Goal: Task Accomplishment & Management: Manage account settings

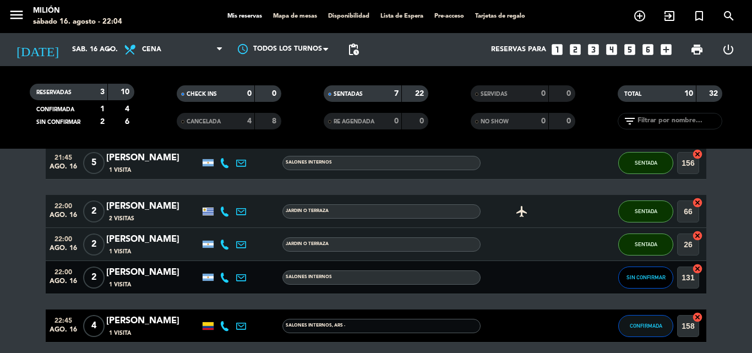
scroll to position [309, 0]
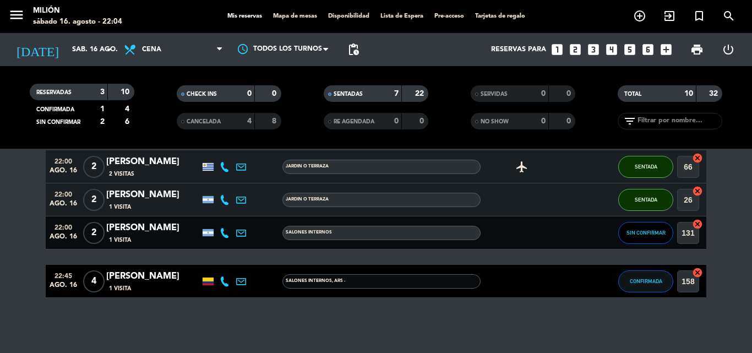
click at [37, 272] on bookings-row "20:45 [DATE] 2 [PERSON_NAME] 6 Visitas SALONES INTERNOS SENTADA 161 cancel 21:0…" at bounding box center [376, 94] width 752 height 408
click at [19, 222] on bookings-row "20:45 [DATE] 2 [PERSON_NAME] 6 Visitas SALONES INTERNOS SENTADA 161 cancel 21:0…" at bounding box center [376, 94] width 752 height 408
click at [27, 235] on bookings-row "20:45 [DATE] 2 [PERSON_NAME] 6 Visitas SALONES INTERNOS SENTADA 161 cancel 21:0…" at bounding box center [376, 94] width 752 height 408
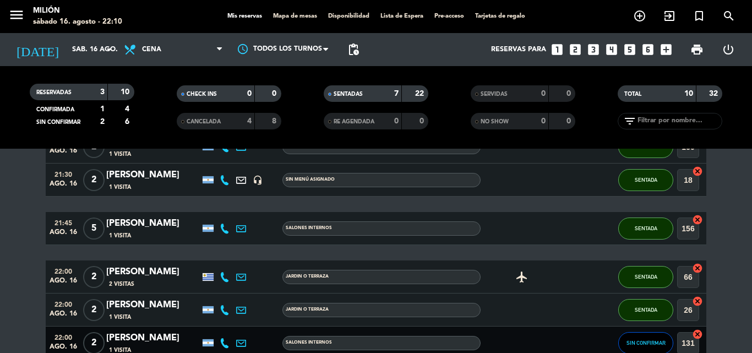
scroll to position [144, 0]
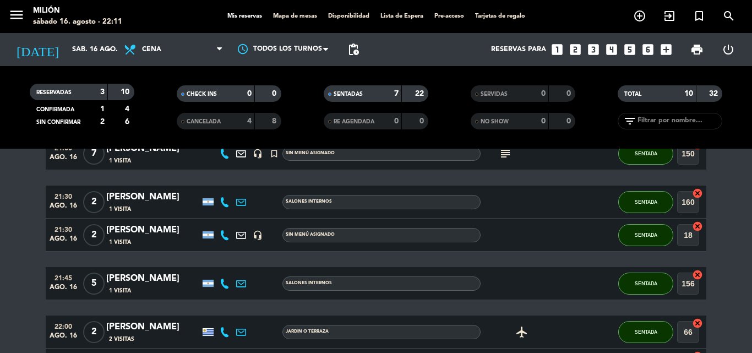
click at [98, 200] on span "2" at bounding box center [93, 202] width 21 height 22
click at [101, 234] on span "2" at bounding box center [93, 235] width 21 height 22
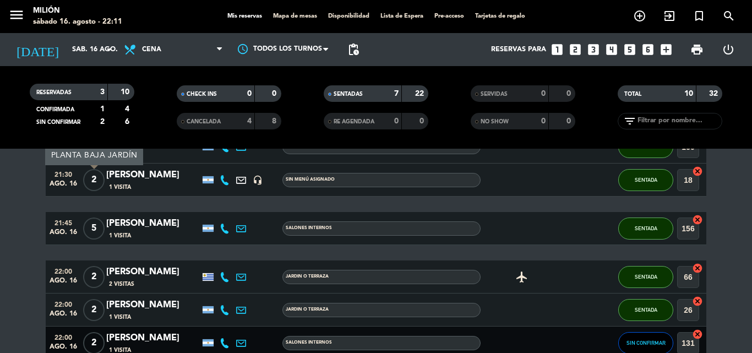
scroll to position [254, 0]
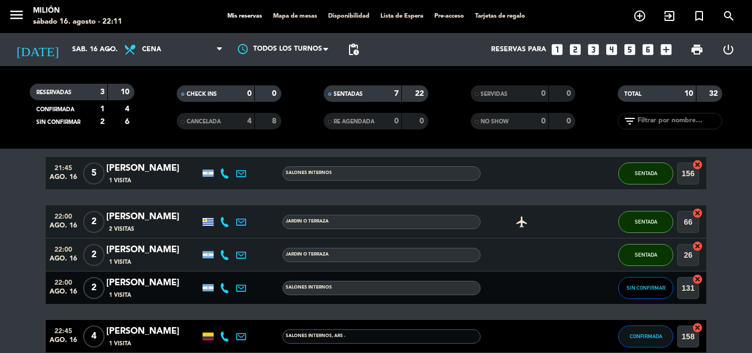
click at [95, 222] on span "2" at bounding box center [93, 222] width 21 height 22
click at [88, 252] on span "2" at bounding box center [93, 255] width 21 height 22
click at [13, 209] on bookings-row "20:45 [DATE] 2 [PERSON_NAME] 6 Visitas SALONES INTERNOS SENTADA 161 cancel 21:0…" at bounding box center [376, 149] width 752 height 408
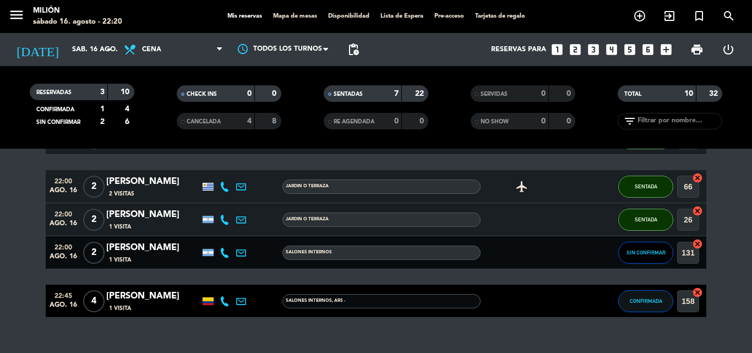
scroll to position [309, 0]
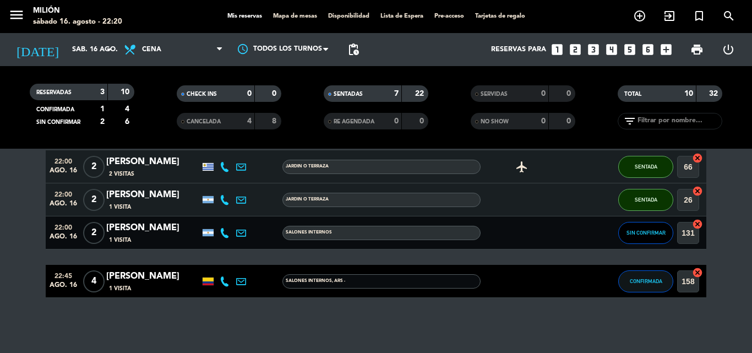
click at [21, 236] on bookings-row "20:45 [DATE] 2 [PERSON_NAME] 6 Visitas SALONES INTERNOS SENTADA 161 cancel 21:0…" at bounding box center [376, 94] width 752 height 408
click at [90, 278] on span "4" at bounding box center [93, 281] width 21 height 22
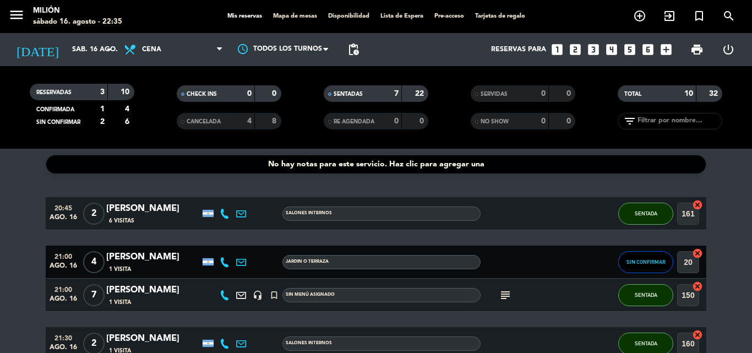
scroll to position [0, 0]
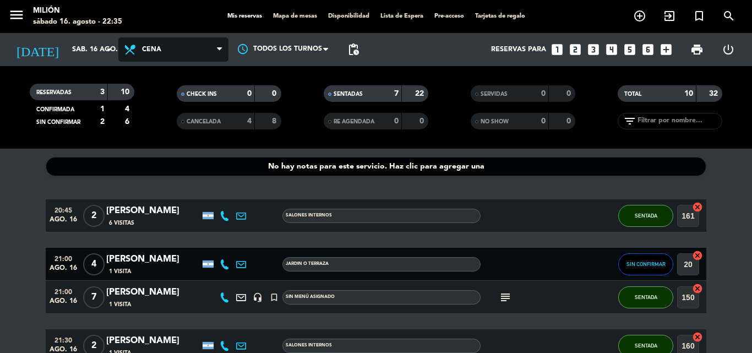
click at [166, 50] on span "Cena" at bounding box center [173, 49] width 110 height 24
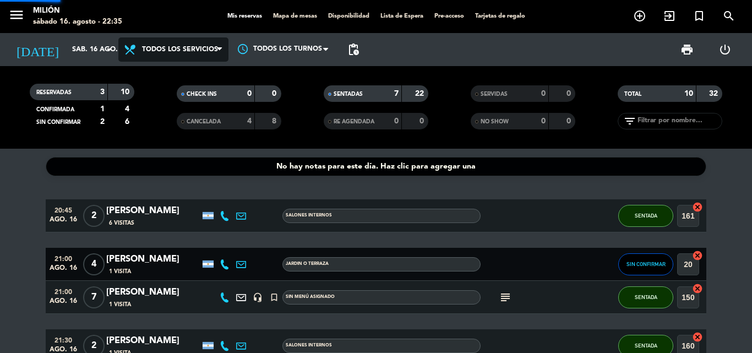
click at [165, 67] on div "menu Milión [DATE] 16. agosto - 22:35 Mis reservas Mapa de mesas Disponibilidad…" at bounding box center [376, 74] width 752 height 149
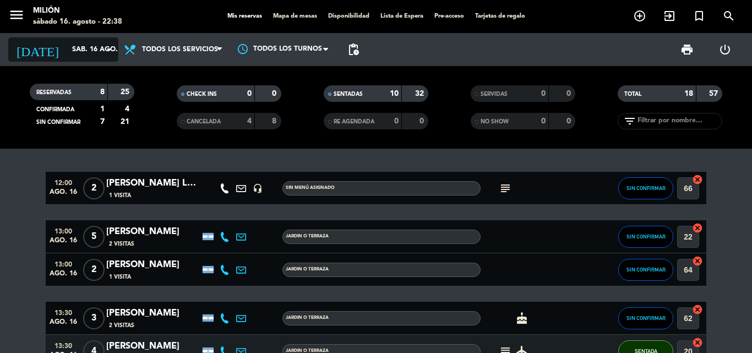
click at [93, 48] on input "sáb. 16 ago." at bounding box center [113, 49] width 93 height 19
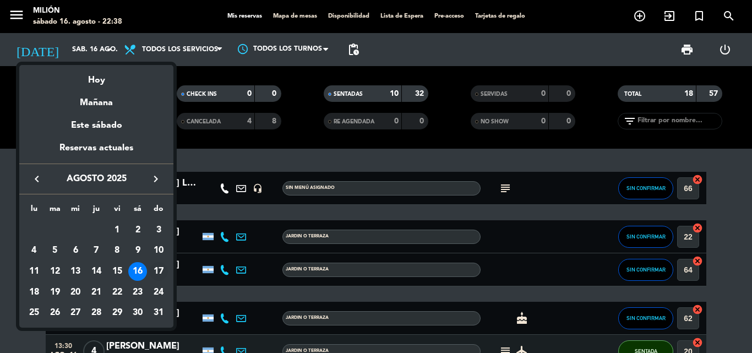
click at [158, 266] on div "17" at bounding box center [158, 271] width 19 height 19
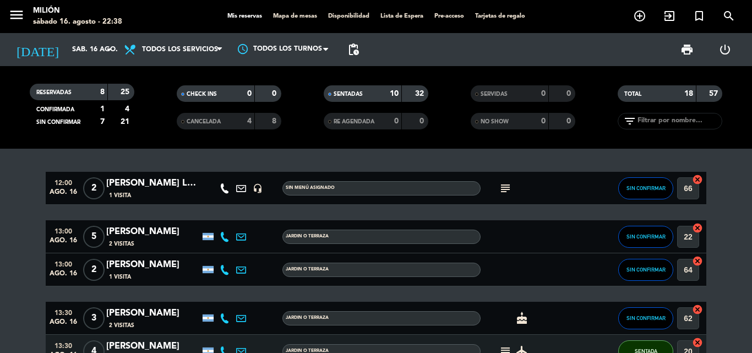
type input "dom. 17 ago."
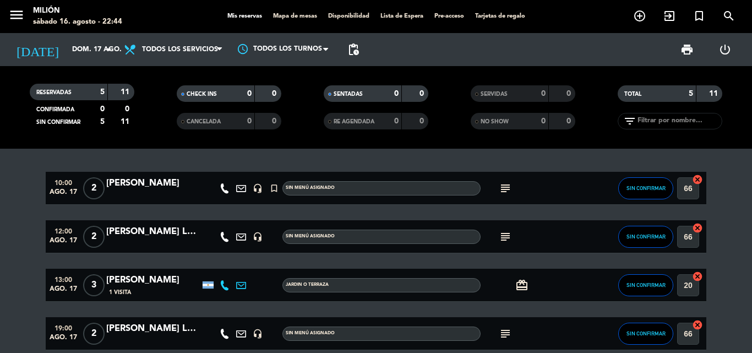
click at [505, 184] on icon "subject" at bounding box center [505, 188] width 13 height 13
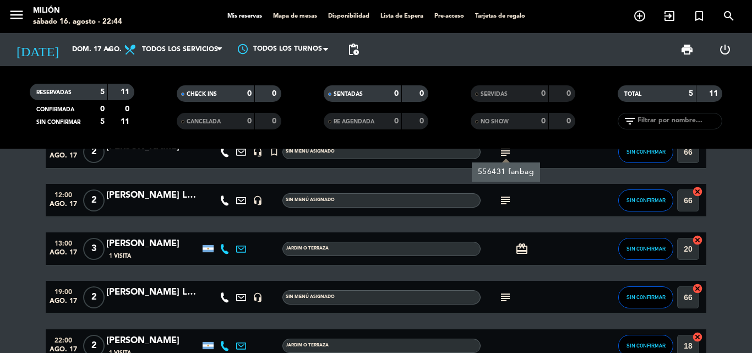
scroll to position [101, 0]
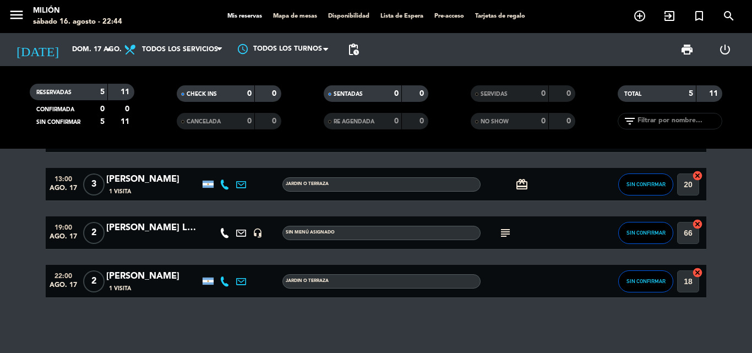
click at [508, 229] on icon "subject" at bounding box center [505, 232] width 13 height 13
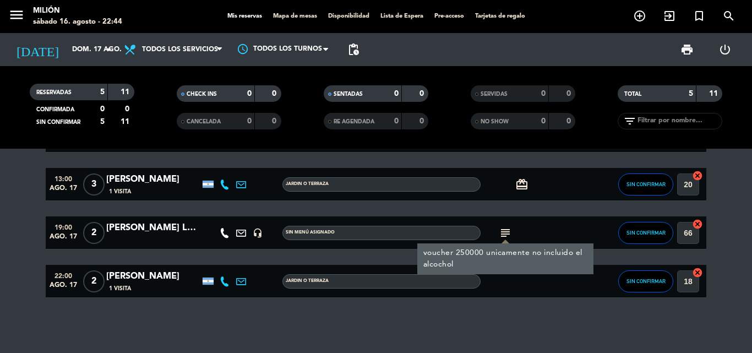
click at [508, 229] on icon "subject" at bounding box center [505, 232] width 13 height 13
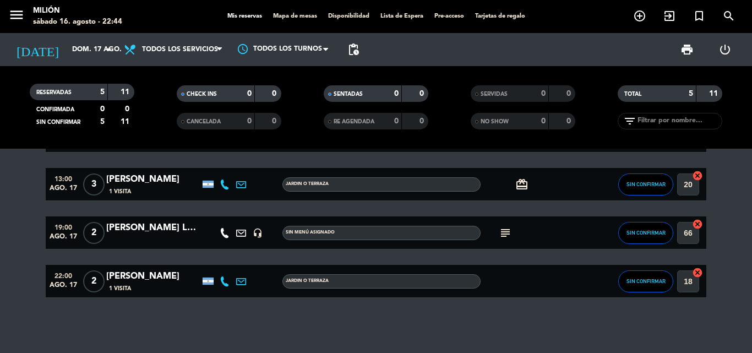
click at [508, 229] on icon "subject" at bounding box center [505, 232] width 13 height 13
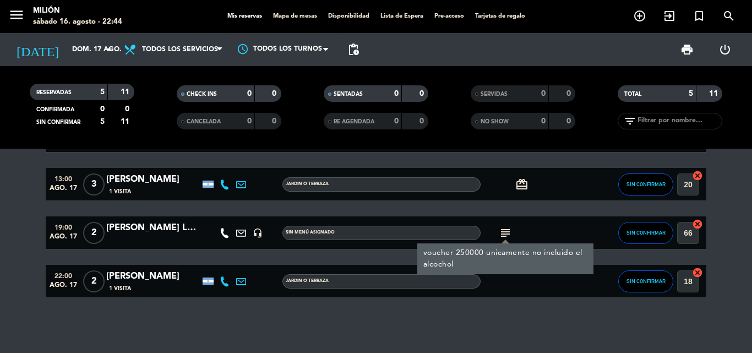
click at [150, 225] on div "[PERSON_NAME] Le [PERSON_NAME] (buenos dias birding)" at bounding box center [153, 228] width 94 height 14
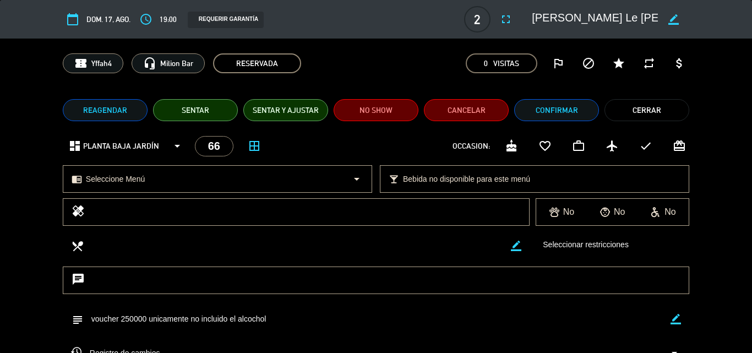
click at [670, 20] on icon "border_color" at bounding box center [674, 19] width 10 height 10
click at [707, 73] on div "confirmation_number Yffah4 headset_mic Milion Bar RESERVADA 0 Visitas outlined_…" at bounding box center [376, 64] width 752 height 50
click at [668, 19] on div at bounding box center [673, 19] width 31 height 20
click at [671, 19] on icon at bounding box center [674, 19] width 10 height 10
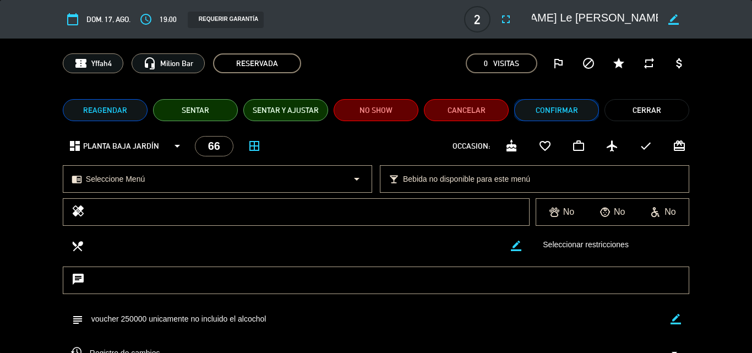
click at [585, 106] on button "Confirmar" at bounding box center [556, 110] width 85 height 22
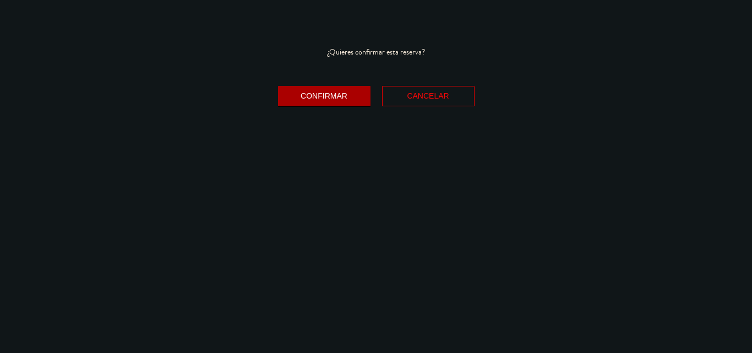
click at [328, 102] on button "Confirmar" at bounding box center [324, 96] width 93 height 20
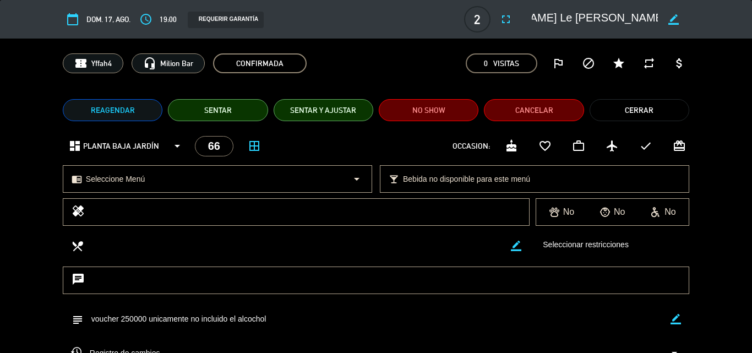
drag, startPoint x: 616, startPoint y: 110, endPoint x: 407, endPoint y: 107, distance: 208.7
click at [616, 109] on button "Cerrar" at bounding box center [640, 110] width 100 height 22
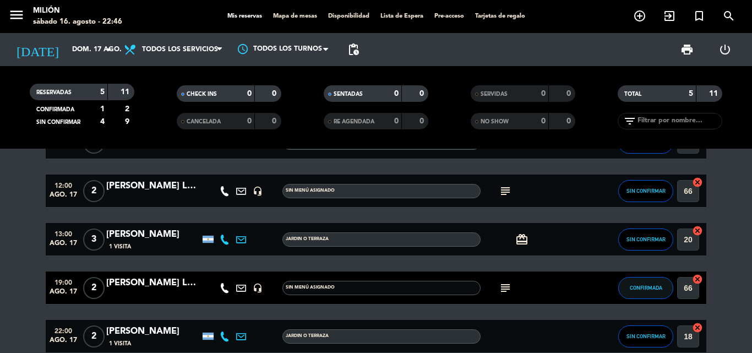
scroll to position [0, 0]
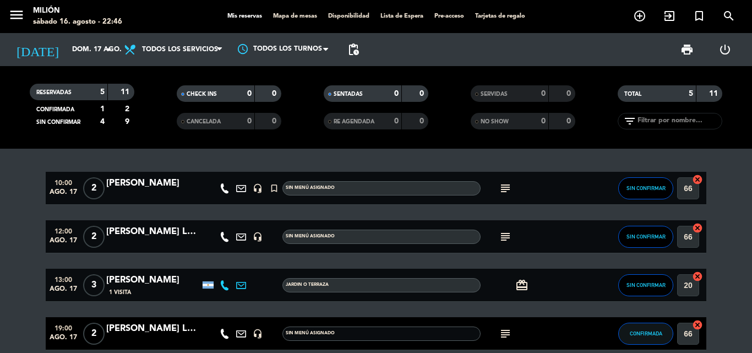
click at [506, 236] on icon "subject" at bounding box center [505, 236] width 13 height 13
click at [33, 243] on bookings-row "10:00 [DATE] 2 [PERSON_NAME] headset_mic turned_in_not Sin menú asignado subjec…" at bounding box center [376, 285] width 752 height 227
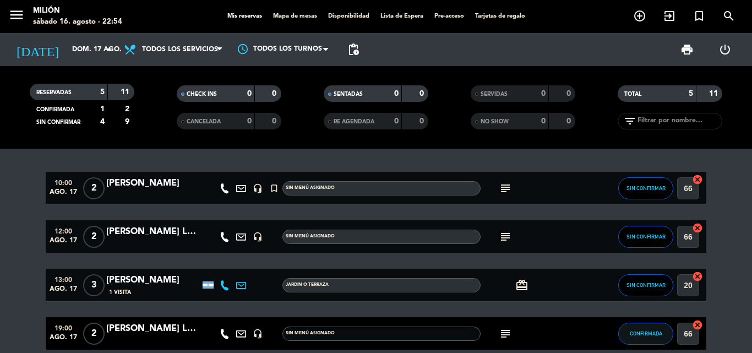
click at [33, 243] on bookings-row "10:00 [DATE] 2 [PERSON_NAME] headset_mic turned_in_not Sin menú asignado subjec…" at bounding box center [376, 285] width 752 height 227
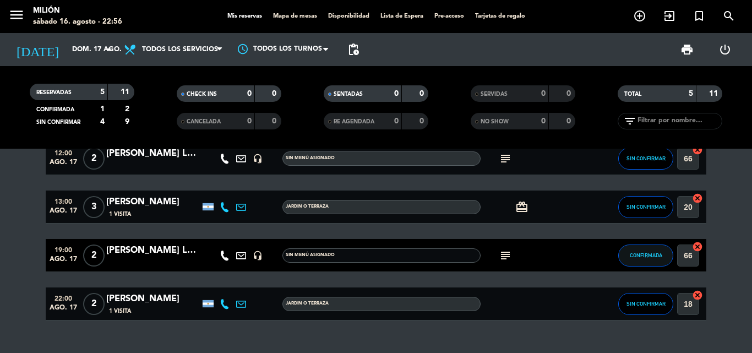
scroll to position [101, 0]
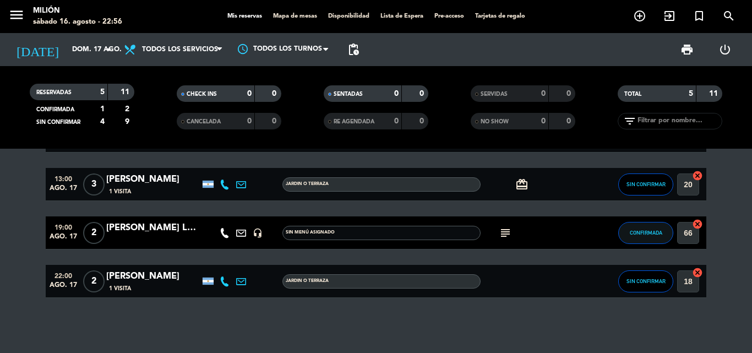
click at [507, 235] on icon "subject" at bounding box center [505, 232] width 13 height 13
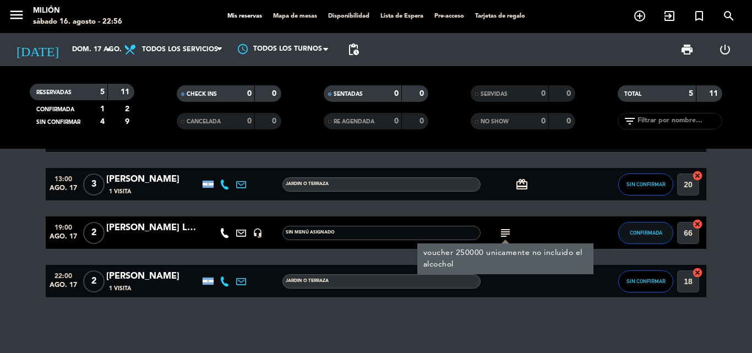
click at [507, 235] on icon "subject" at bounding box center [505, 232] width 13 height 13
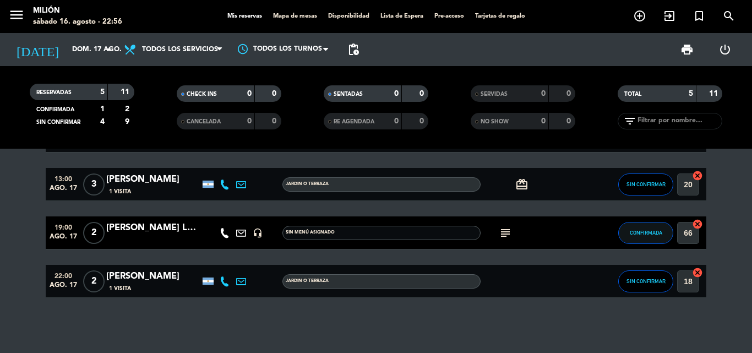
click at [27, 208] on bookings-row "10:00 [DATE] 2 [PERSON_NAME] headset_mic turned_in_not Sin menú asignado subjec…" at bounding box center [376, 184] width 752 height 227
click at [101, 40] on input "dom. 17 ago." at bounding box center [113, 49] width 93 height 19
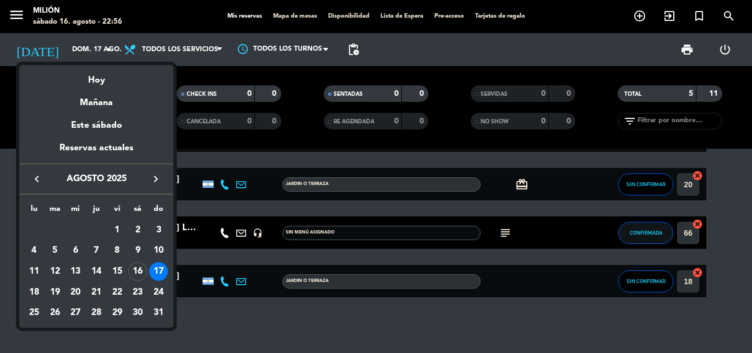
click at [102, 43] on div at bounding box center [376, 176] width 752 height 353
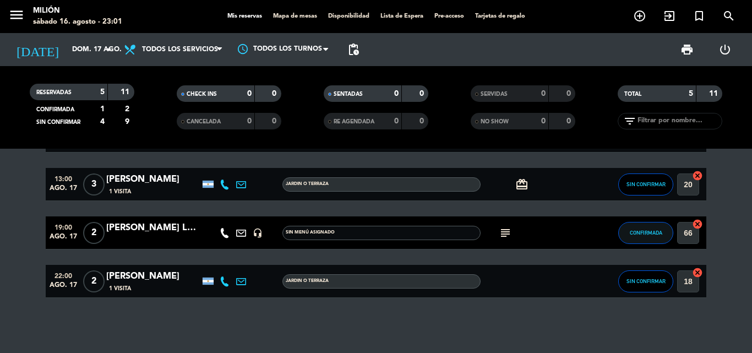
click at [9, 227] on bookings-row "10:00 [DATE] 2 [PERSON_NAME] headset_mic turned_in_not Sin menú asignado subjec…" at bounding box center [376, 184] width 752 height 227
click at [25, 235] on bookings-row "10:00 [DATE] 2 [PERSON_NAME] headset_mic turned_in_not Sin menú asignado subjec…" at bounding box center [376, 184] width 752 height 227
click at [25, 237] on bookings-row "10:00 [DATE] 2 [PERSON_NAME] headset_mic turned_in_not Sin menú asignado subjec…" at bounding box center [376, 184] width 752 height 227
click at [504, 230] on icon "subject" at bounding box center [505, 232] width 13 height 13
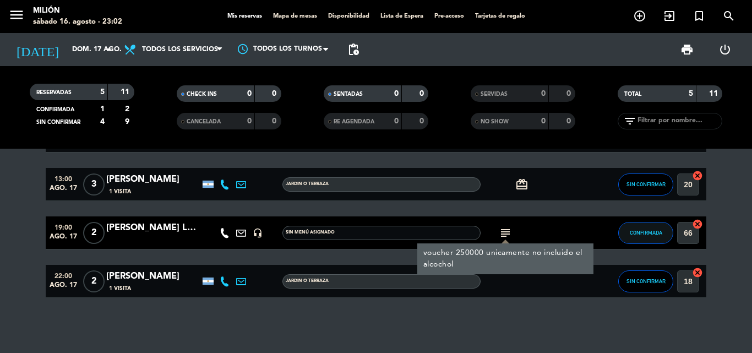
click at [504, 230] on icon "subject" at bounding box center [505, 232] width 13 height 13
